Goal: Transaction & Acquisition: Purchase product/service

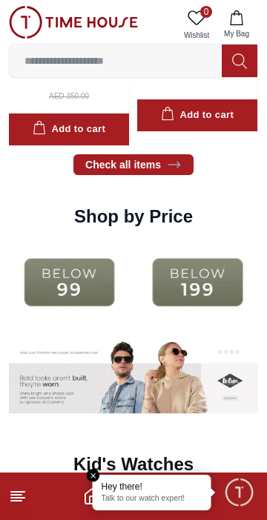
scroll to position [1582, 0]
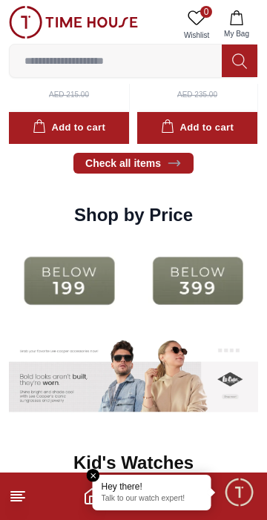
click at [196, 286] on img at bounding box center [197, 281] width 121 height 78
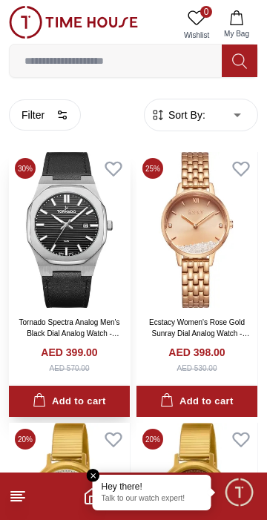
click at [64, 218] on img at bounding box center [69, 230] width 121 height 156
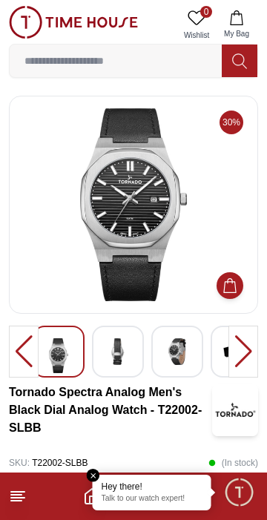
click at [251, 357] on div at bounding box center [243, 351] width 30 height 52
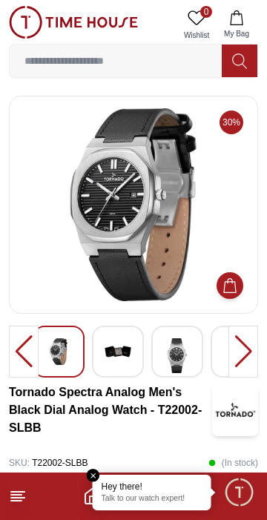
click at [123, 357] on img at bounding box center [118, 351] width 27 height 27
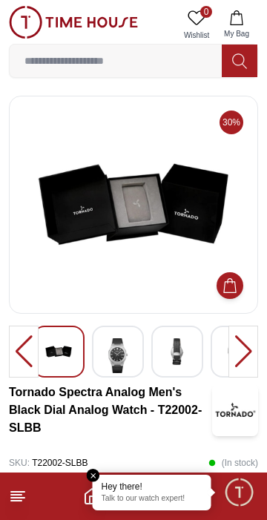
click at [205, 382] on div at bounding box center [133, 354] width 249 height 58
click at [180, 353] on img at bounding box center [177, 351] width 27 height 27
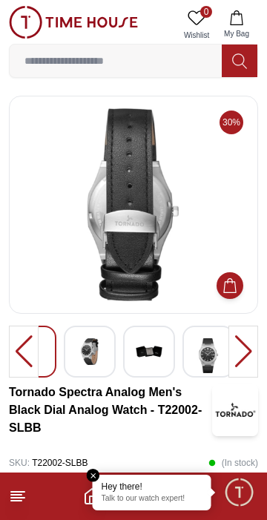
click at [212, 351] on img at bounding box center [208, 355] width 27 height 35
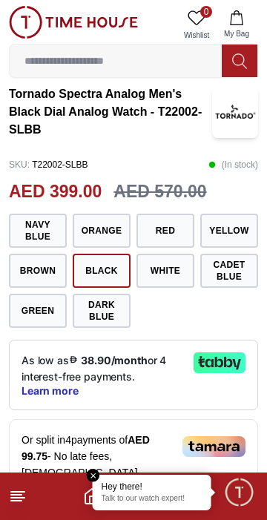
scroll to position [299, 0]
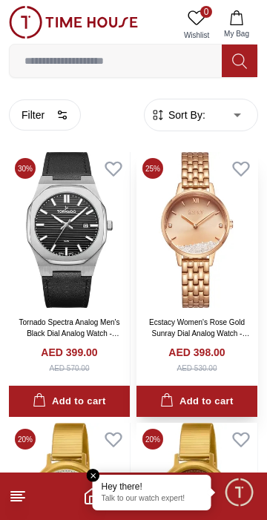
click at [200, 233] on img at bounding box center [196, 230] width 121 height 156
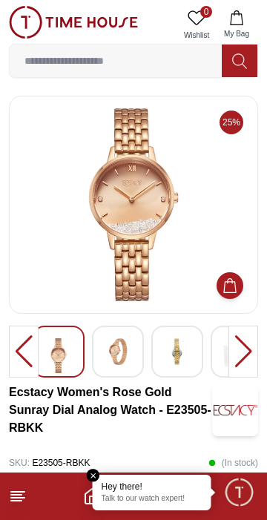
click at [119, 347] on img at bounding box center [118, 351] width 27 height 27
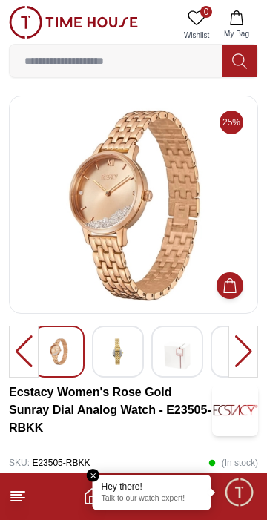
click at [185, 359] on img at bounding box center [177, 355] width 27 height 35
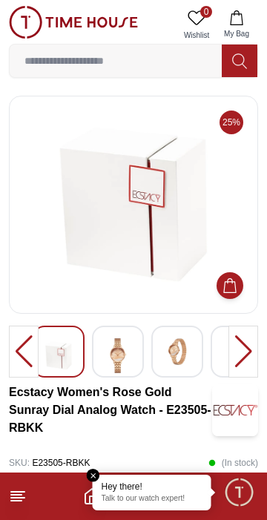
click at [182, 355] on img at bounding box center [177, 351] width 27 height 27
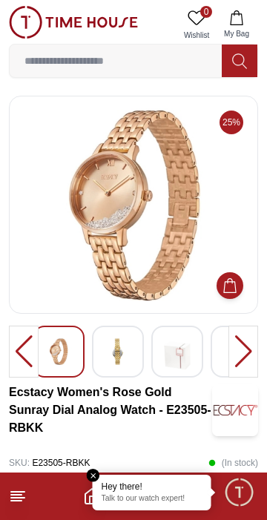
click at [185, 357] on img at bounding box center [177, 355] width 27 height 35
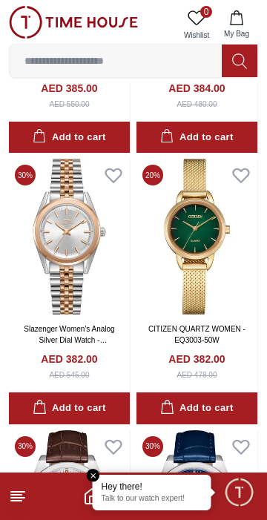
scroll to position [1890, 0]
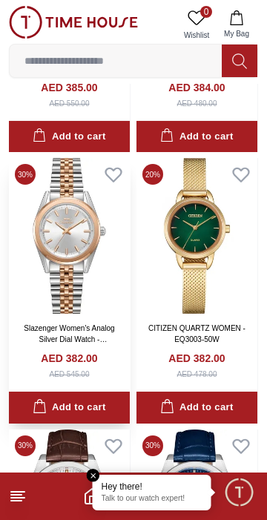
click at [50, 241] on img at bounding box center [69, 236] width 121 height 156
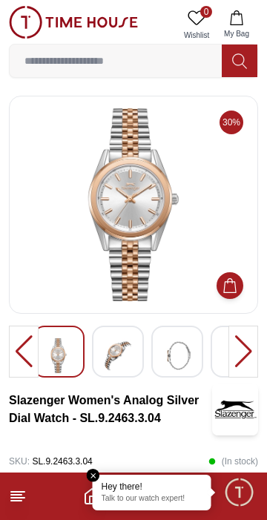
click at [119, 354] on img at bounding box center [118, 355] width 27 height 35
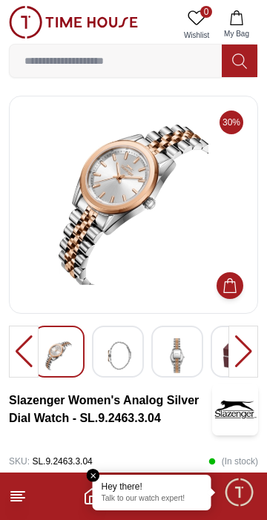
click at [129, 358] on img at bounding box center [118, 355] width 27 height 35
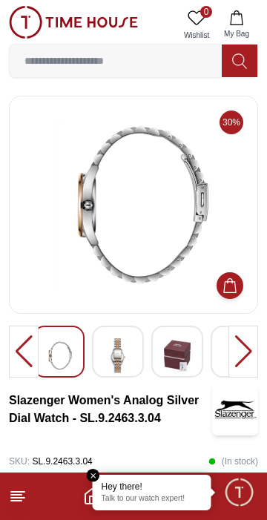
click at [176, 355] on img at bounding box center [177, 355] width 27 height 35
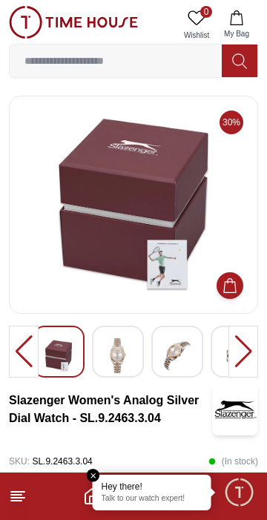
click at [129, 357] on img at bounding box center [118, 355] width 27 height 35
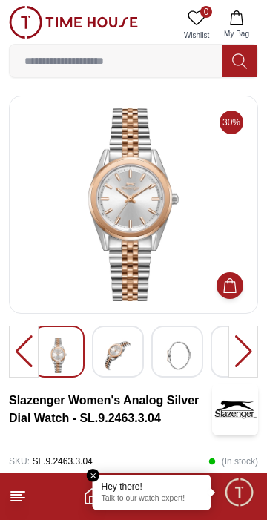
click at [135, 356] on div at bounding box center [118, 351] width 52 height 52
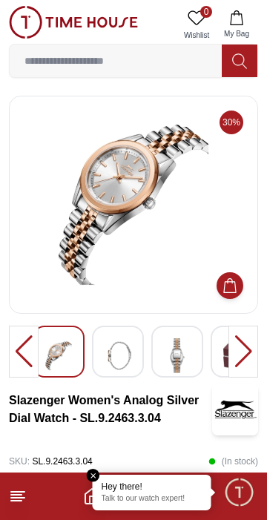
click at [191, 361] on div at bounding box center [177, 351] width 52 height 52
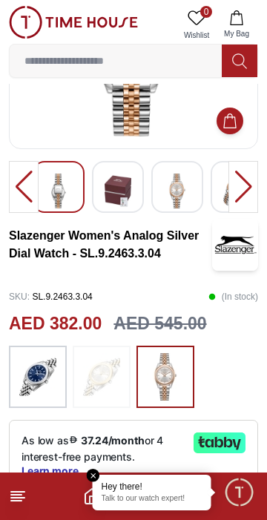
scroll to position [166, 0]
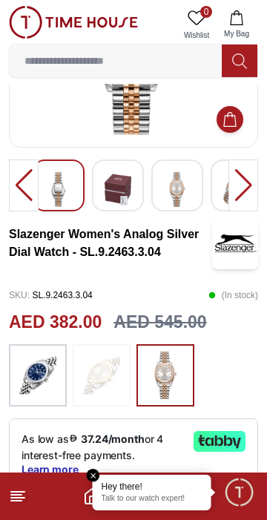
click at [42, 375] on img at bounding box center [37, 374] width 37 height 47
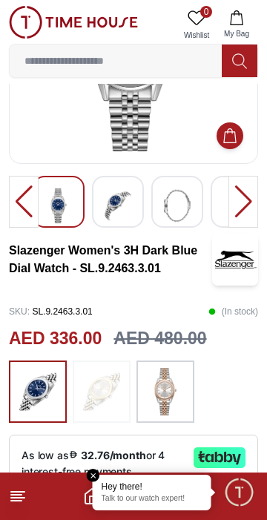
scroll to position [152, 0]
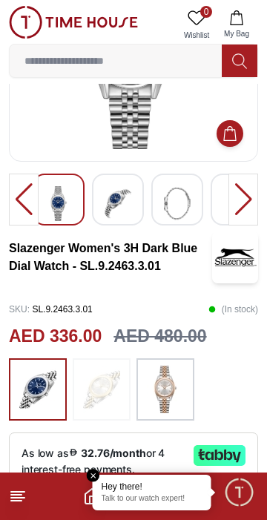
click at [117, 392] on img at bounding box center [101, 388] width 37 height 47
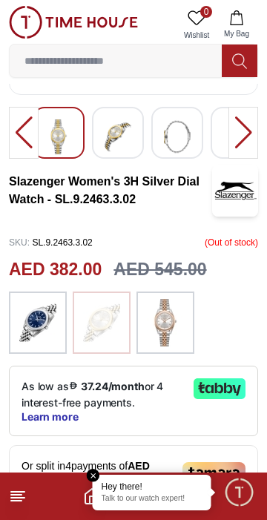
scroll to position [217, 0]
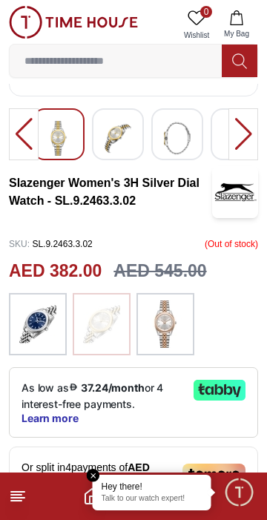
click at [177, 326] on img at bounding box center [165, 323] width 37 height 47
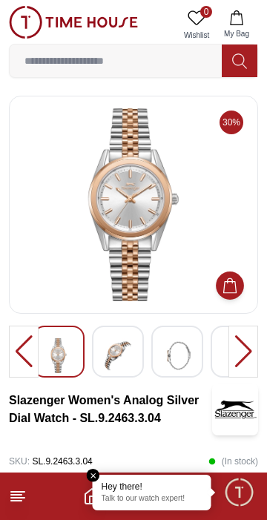
click at [241, 286] on button "Add to Cart" at bounding box center [230, 285] width 28 height 28
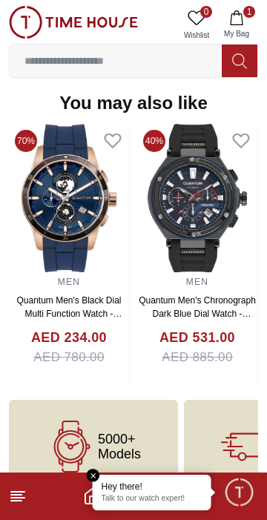
scroll to position [1502, 0]
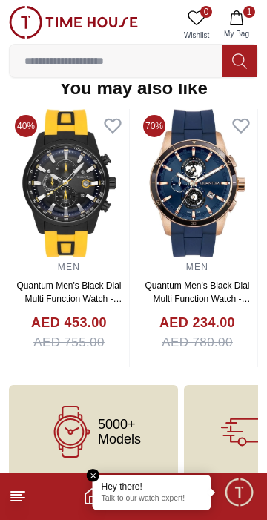
click at [137, 188] on img at bounding box center [197, 183] width 120 height 148
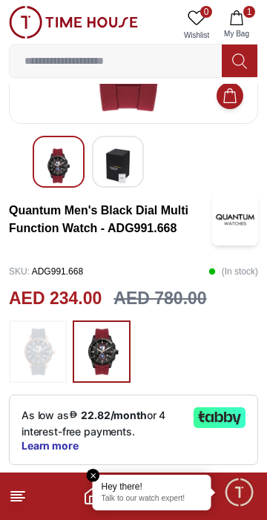
scroll to position [183, 0]
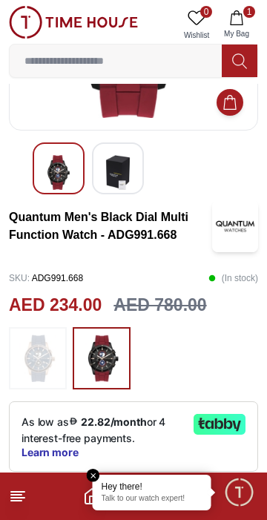
click at [39, 360] on img at bounding box center [37, 357] width 37 height 47
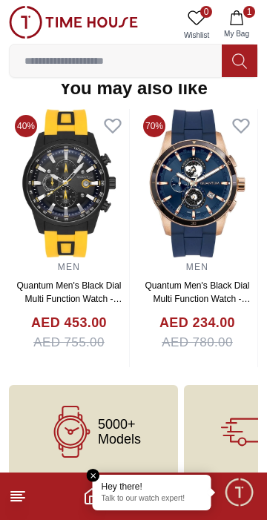
scroll to position [1547, 0]
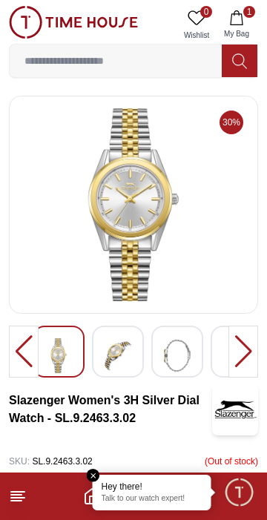
scroll to position [152, 0]
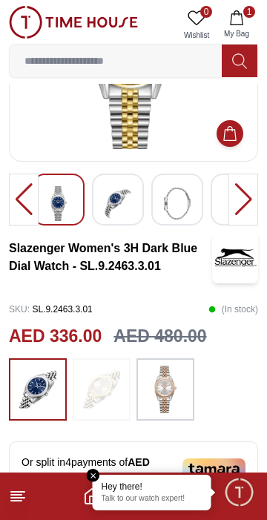
scroll to position [166, 0]
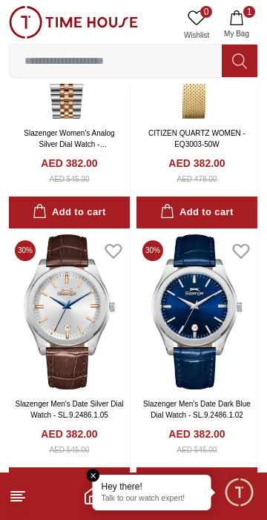
scroll to position [2085, 0]
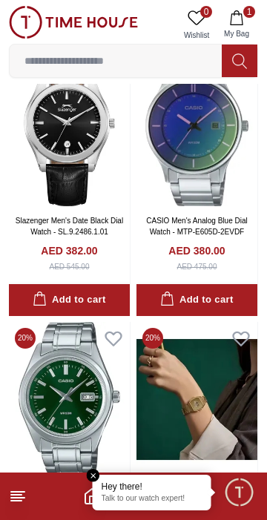
scroll to position [2543, 0]
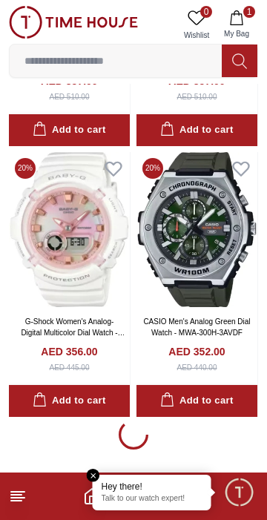
scroll to position [7874, 0]
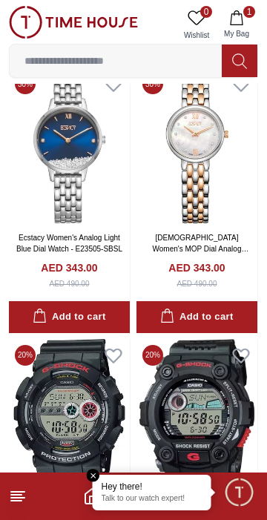
scroll to position [11189, 0]
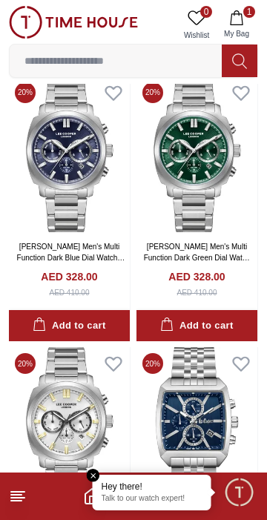
scroll to position [14710, 0]
